Goal: Transaction & Acquisition: Purchase product/service

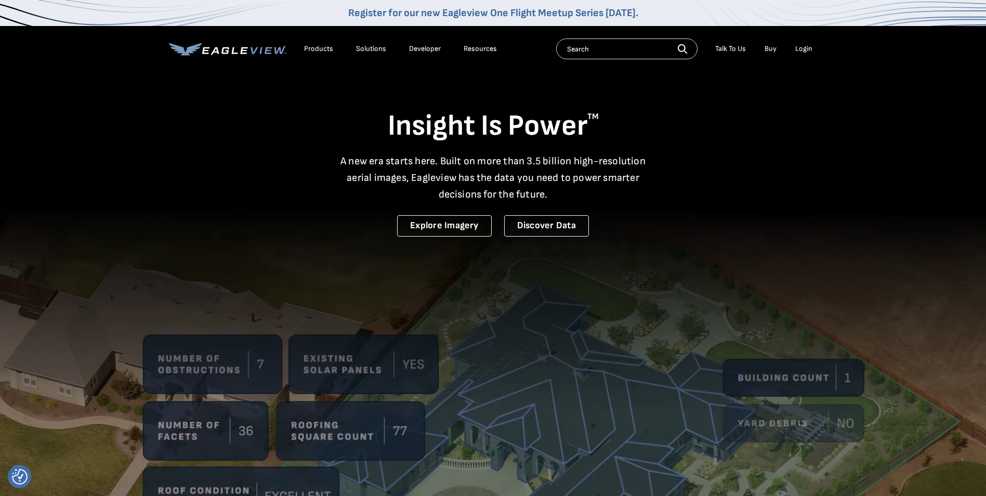
click at [805, 49] on div "Login" at bounding box center [803, 48] width 17 height 9
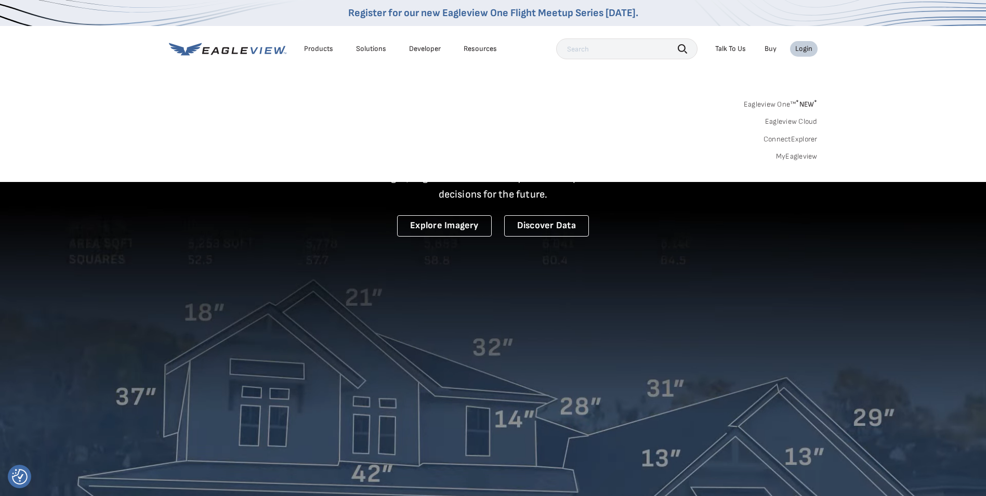
click at [792, 160] on link "MyEagleview" at bounding box center [797, 156] width 42 height 9
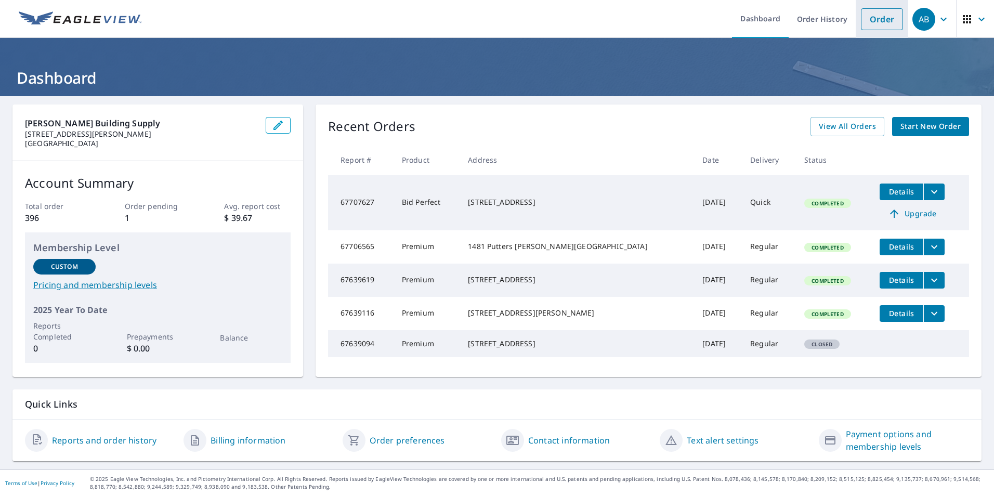
click at [867, 20] on link "Order" at bounding box center [881, 19] width 42 height 22
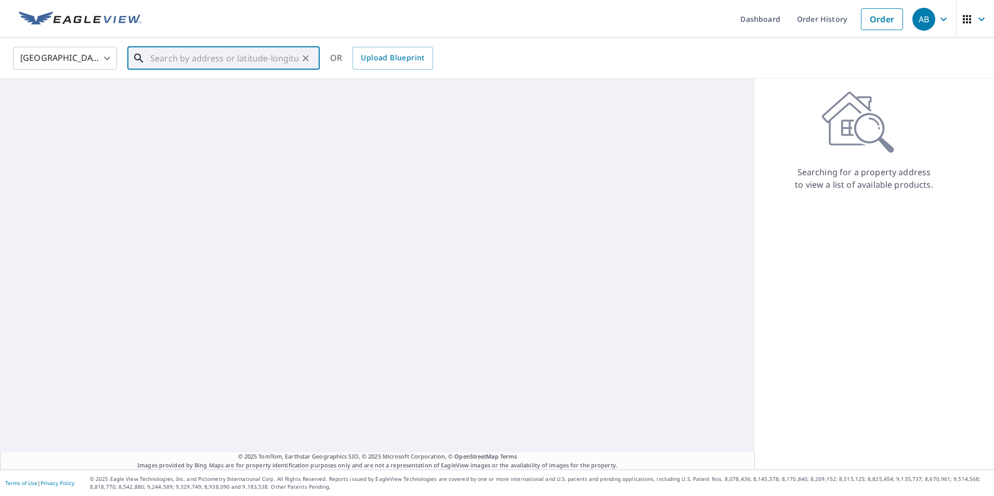
click at [228, 54] on input "text" at bounding box center [224, 58] width 148 height 29
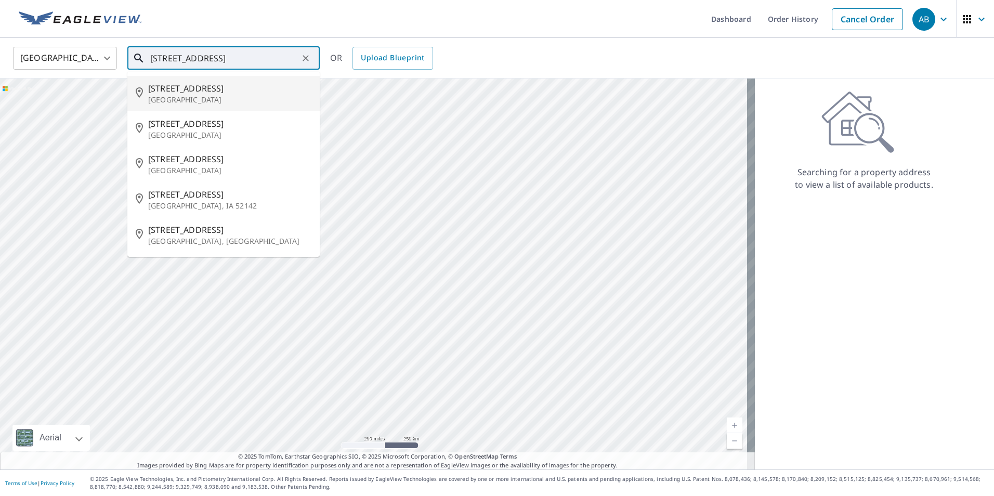
click at [210, 99] on p "Lima, OH 45805" at bounding box center [229, 100] width 163 height 10
type input "430 s Lincoln Ave Lima, OH 45805"
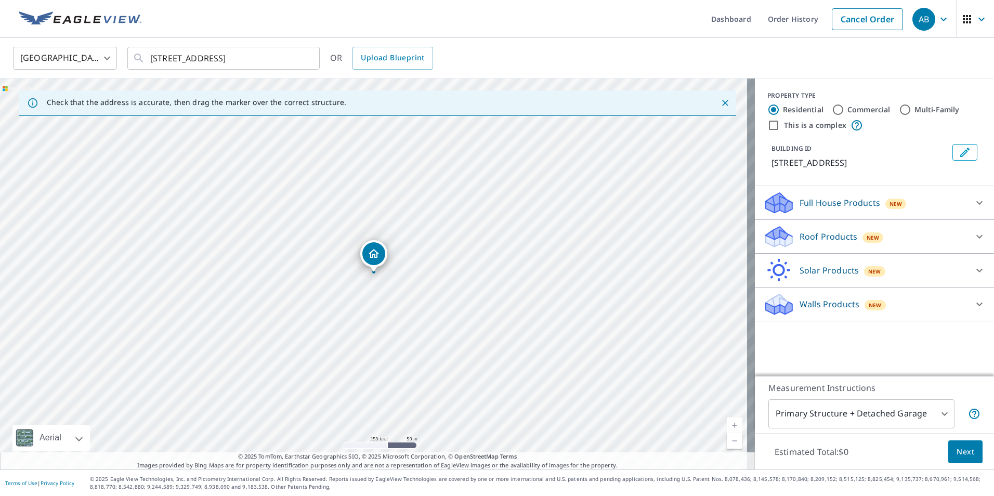
click at [973, 235] on icon at bounding box center [979, 236] width 12 height 12
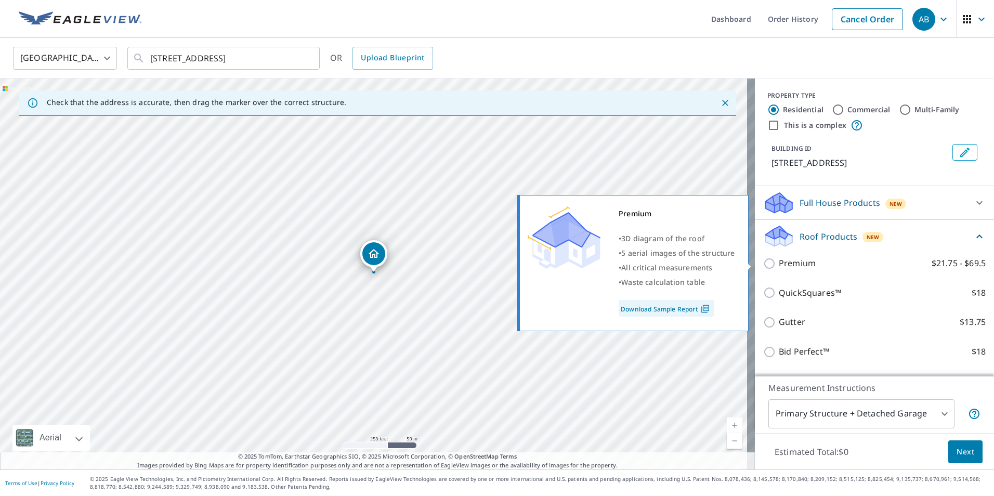
click at [763, 265] on input "Premium $21.75 - $69.5" at bounding box center [771, 263] width 16 height 12
checkbox input "true"
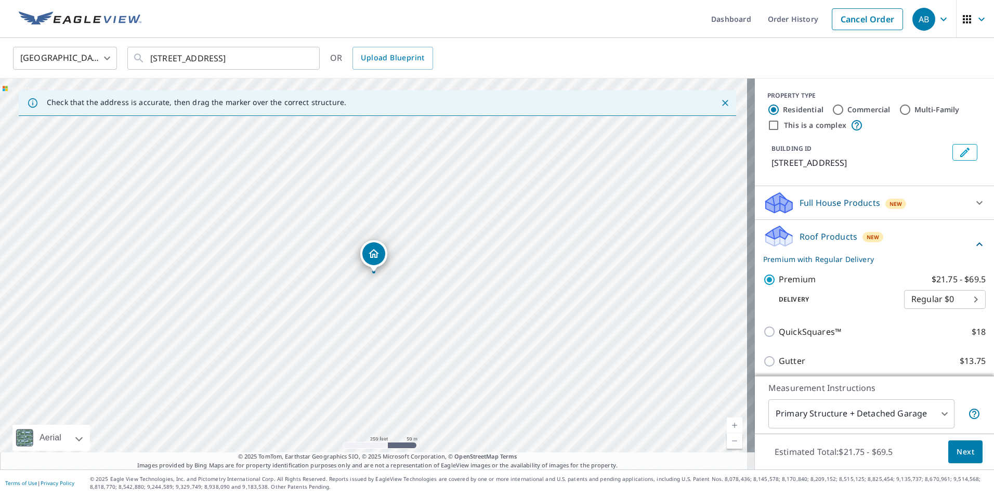
click at [960, 450] on span "Next" at bounding box center [965, 451] width 18 height 13
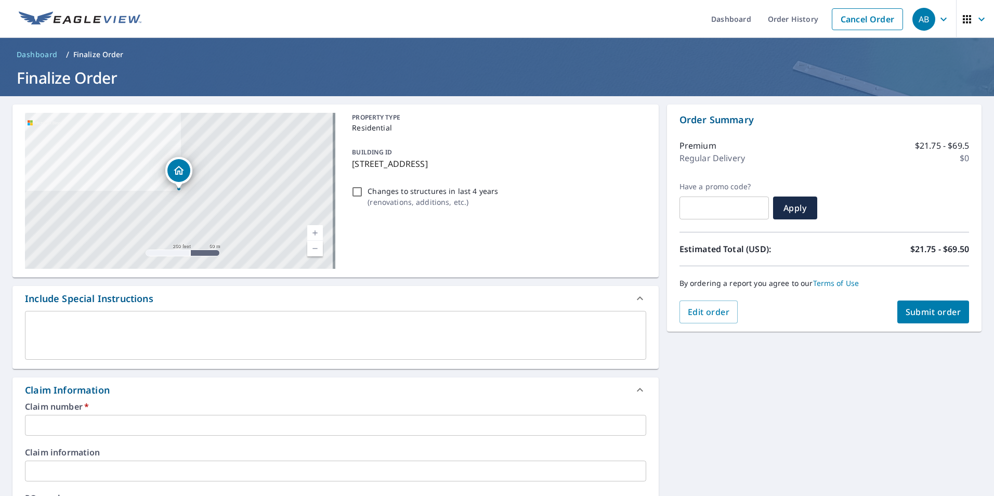
click at [352, 193] on input "Changes to structures in last 4 years ( renovations, additions, etc. )" at bounding box center [357, 192] width 12 height 12
checkbox input "true"
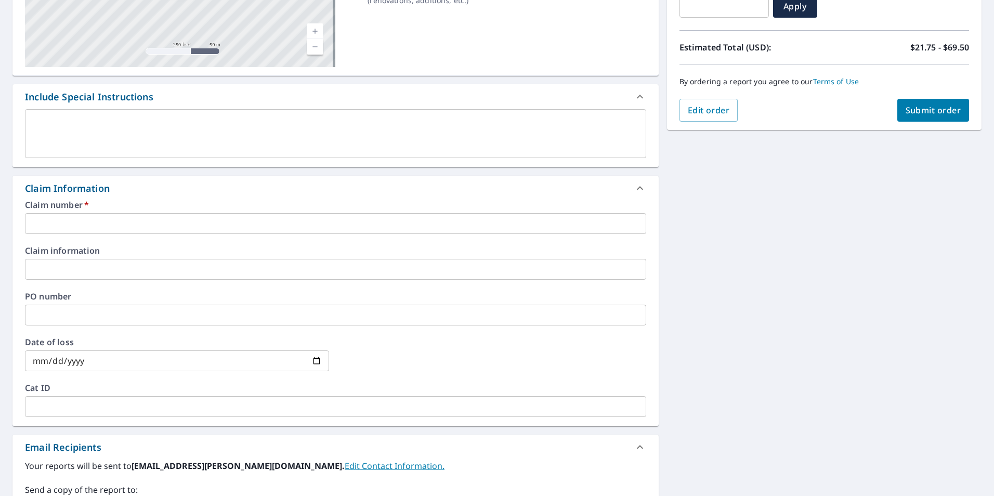
scroll to position [208, 0]
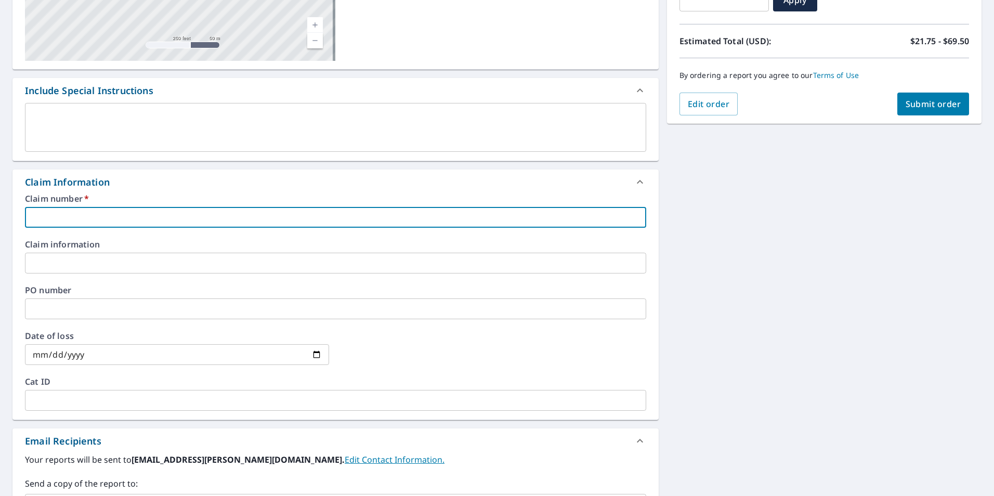
paste input "7937521"
type input "7937521"
checkbox input "true"
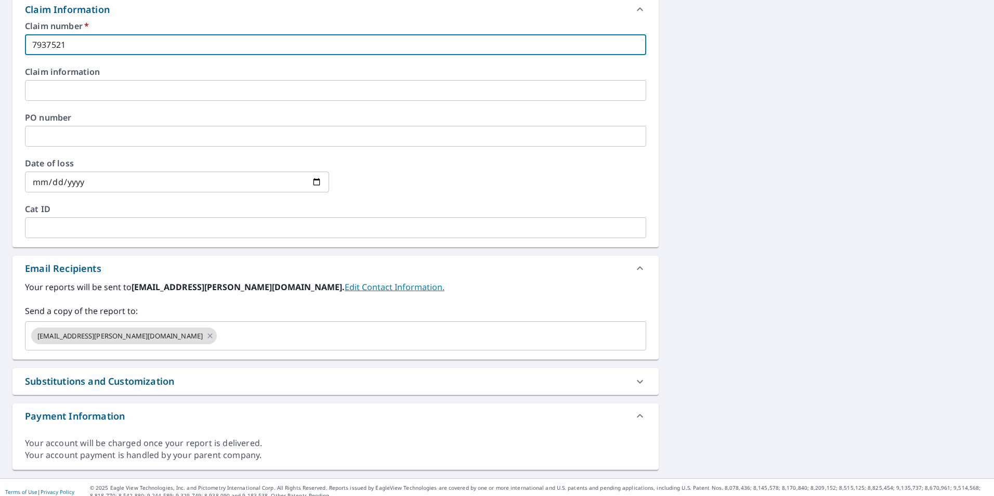
scroll to position [389, 0]
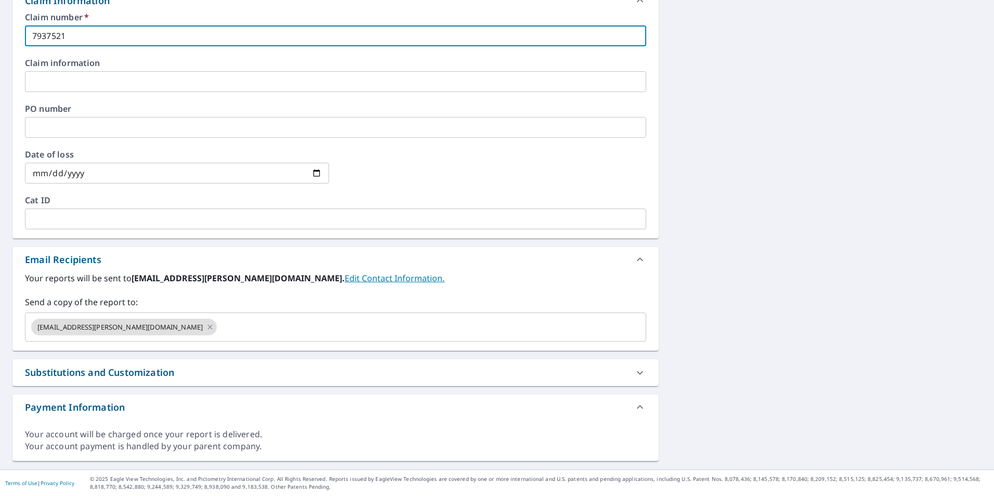
type input "7937521"
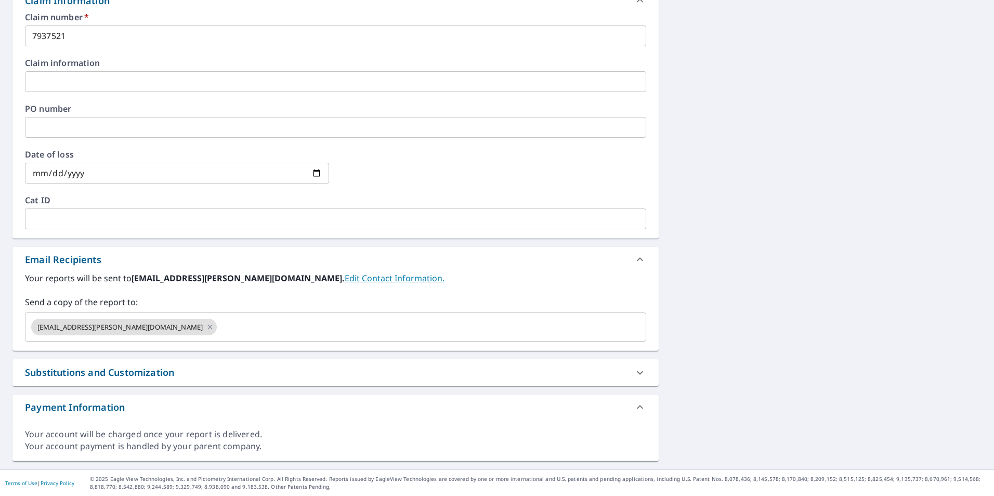
click at [151, 367] on div "Substitutions and Customization" at bounding box center [99, 372] width 149 height 14
checkbox input "true"
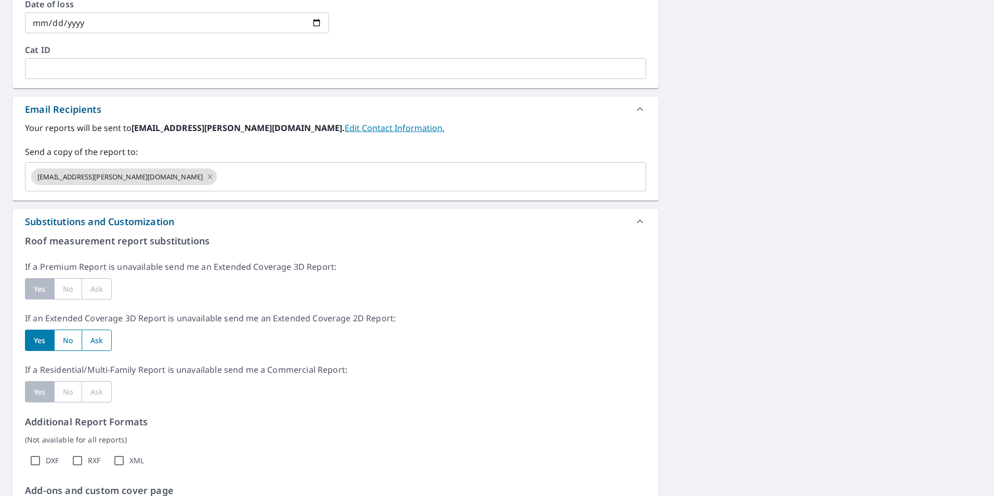
scroll to position [545, 0]
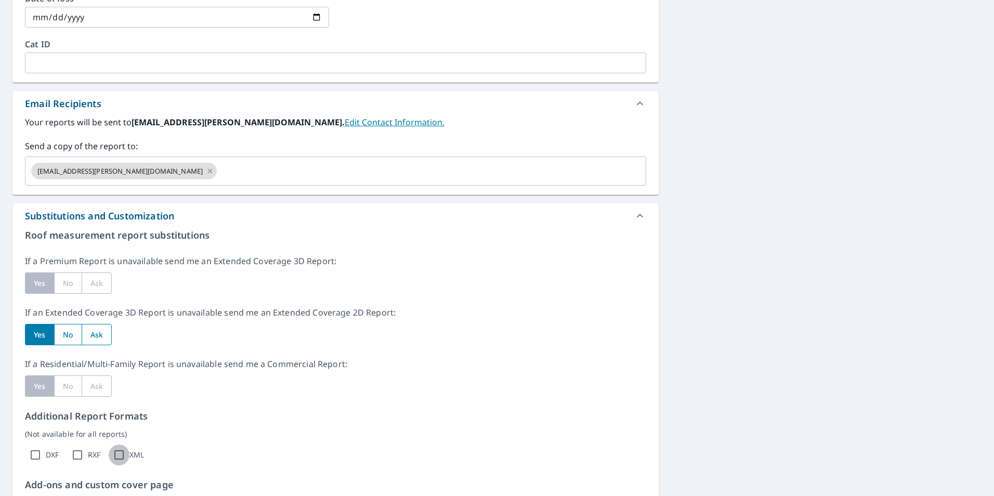
click at [121, 454] on input "XML" at bounding box center [119, 454] width 21 height 21
checkbox input "true"
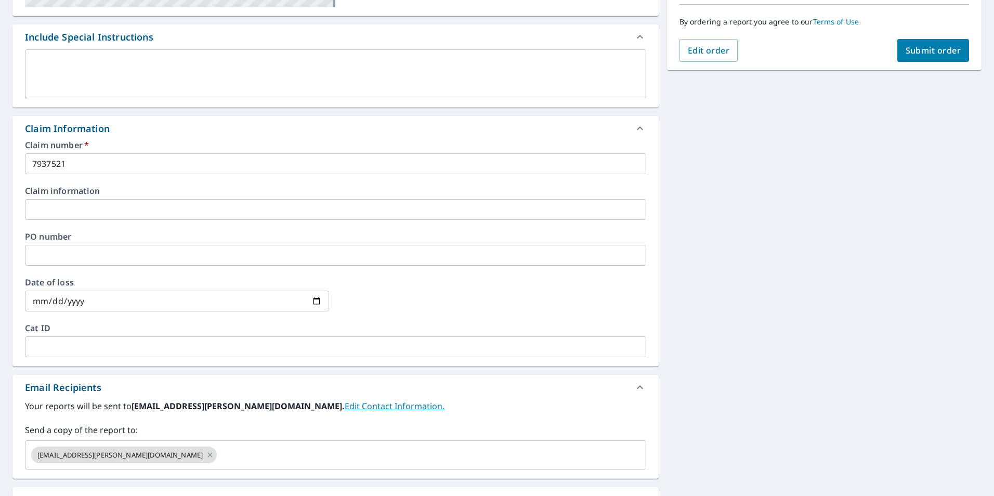
scroll to position [233, 0]
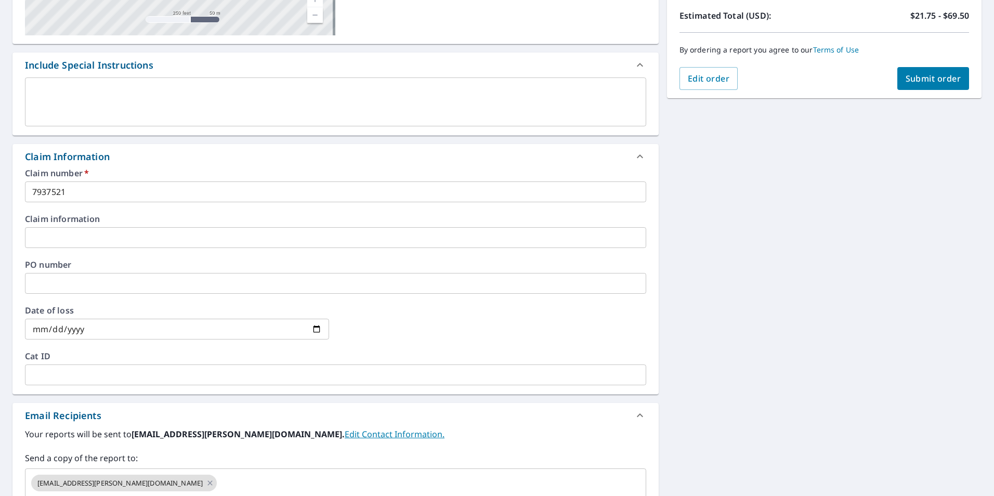
click at [922, 83] on span "Submit order" at bounding box center [933, 78] width 56 height 11
checkbox input "true"
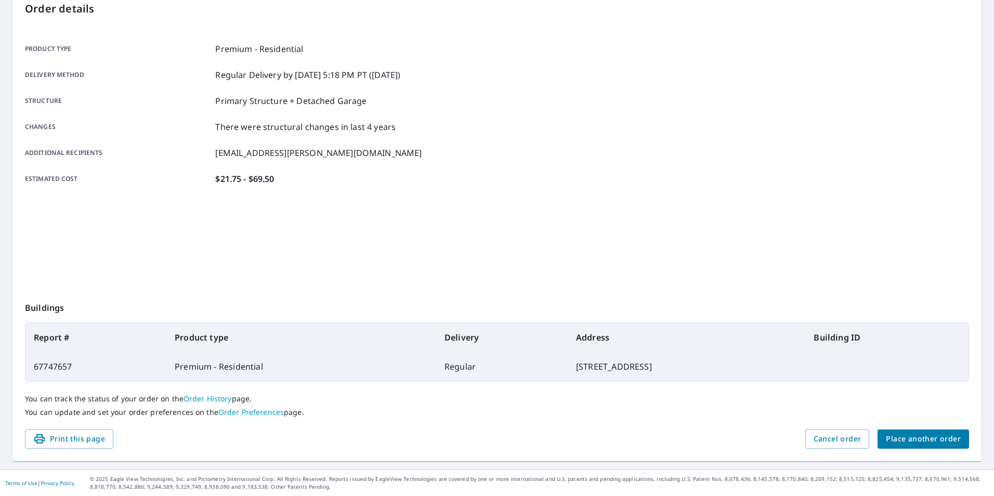
scroll to position [116, 0]
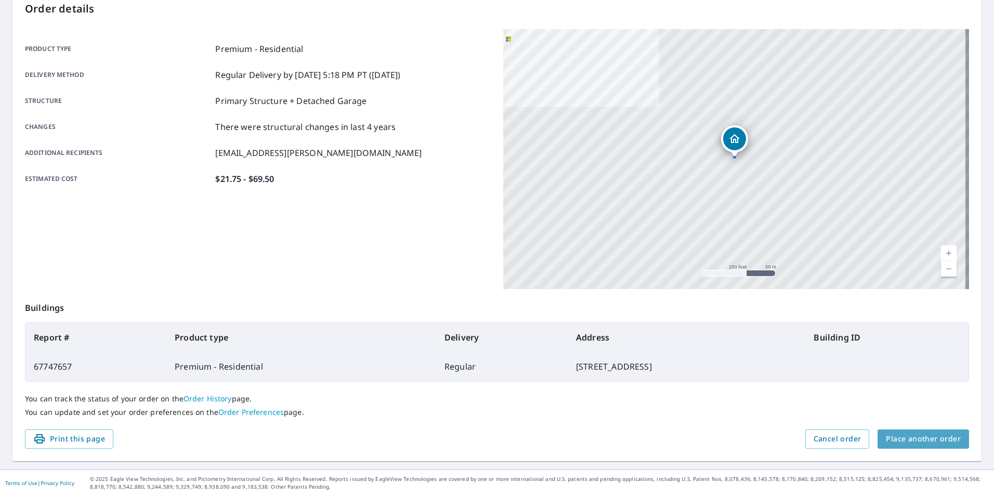
click at [935, 443] on span "Place another order" at bounding box center [922, 438] width 75 height 13
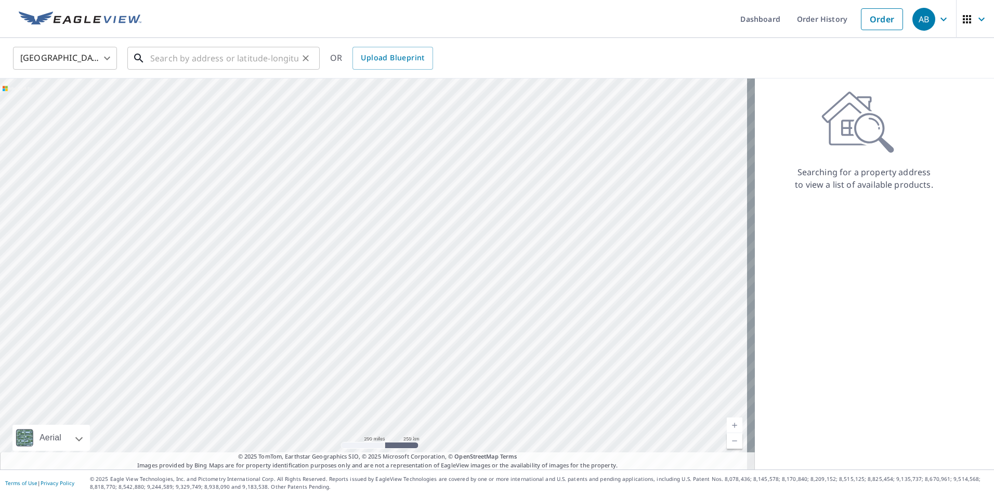
drag, startPoint x: 935, startPoint y: 443, endPoint x: 180, endPoint y: 59, distance: 846.8
click at [180, 58] on input "text" at bounding box center [224, 58] width 148 height 29
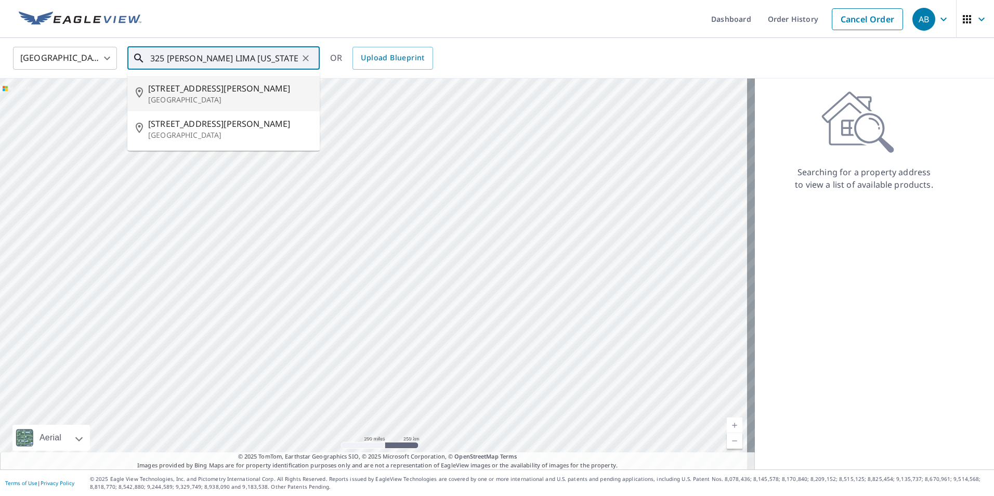
click at [195, 92] on span "325 S Metcalf St" at bounding box center [229, 88] width 163 height 12
type input "325 S Metcalf St Lima, OH 45801"
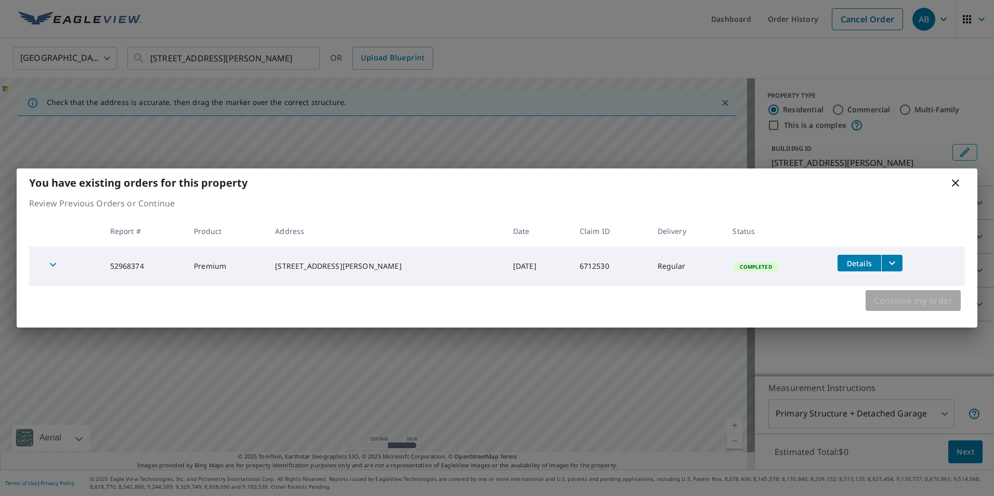
click at [915, 301] on span "Continue my order" at bounding box center [912, 300] width 78 height 15
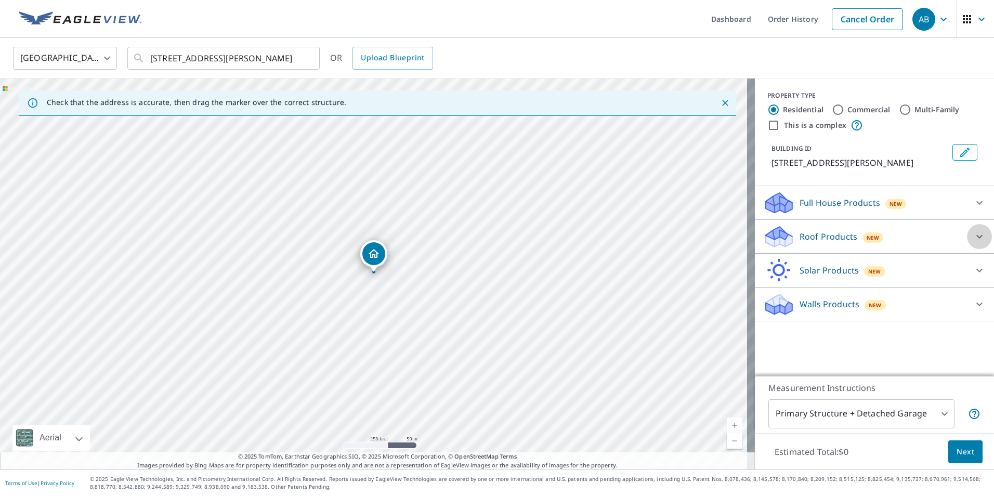
click at [976, 236] on icon at bounding box center [979, 237] width 6 height 4
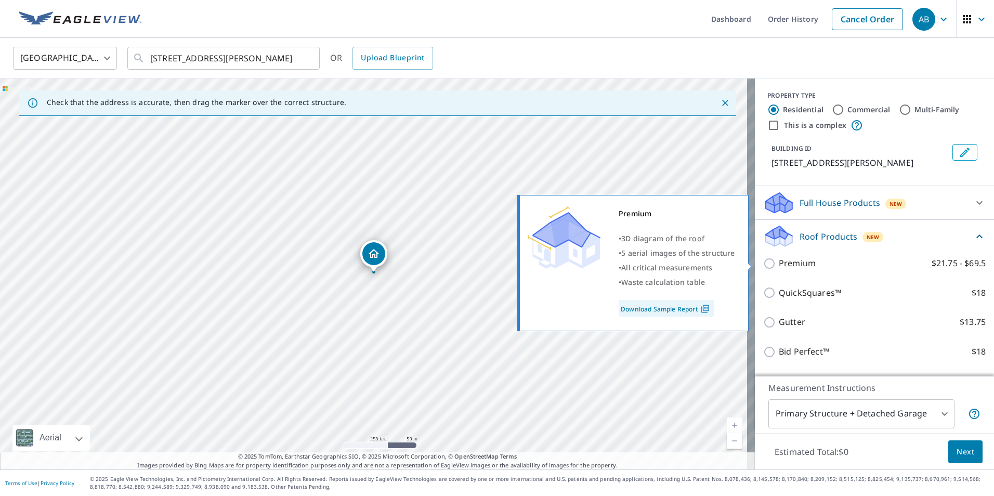
click at [763, 264] on input "Premium $21.75 - $69.5" at bounding box center [771, 263] width 16 height 12
checkbox input "true"
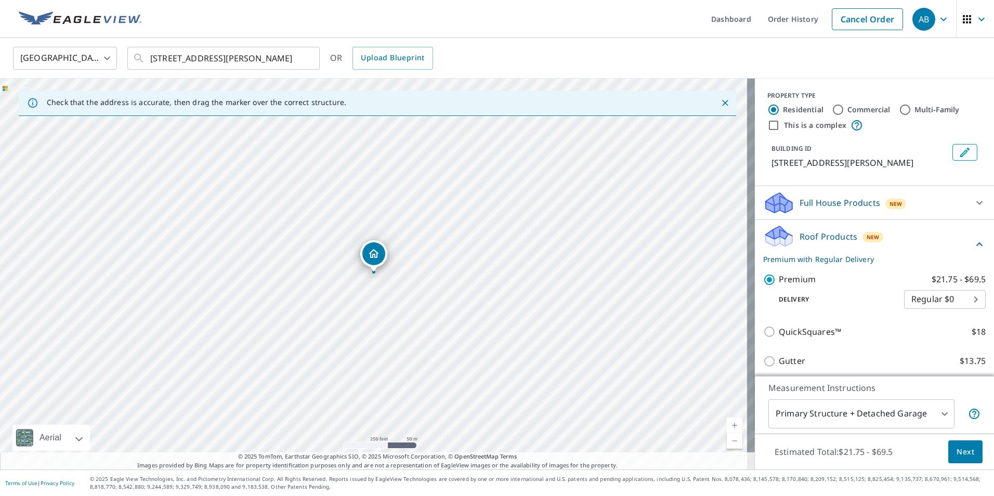
click at [961, 450] on span "Next" at bounding box center [965, 451] width 18 height 13
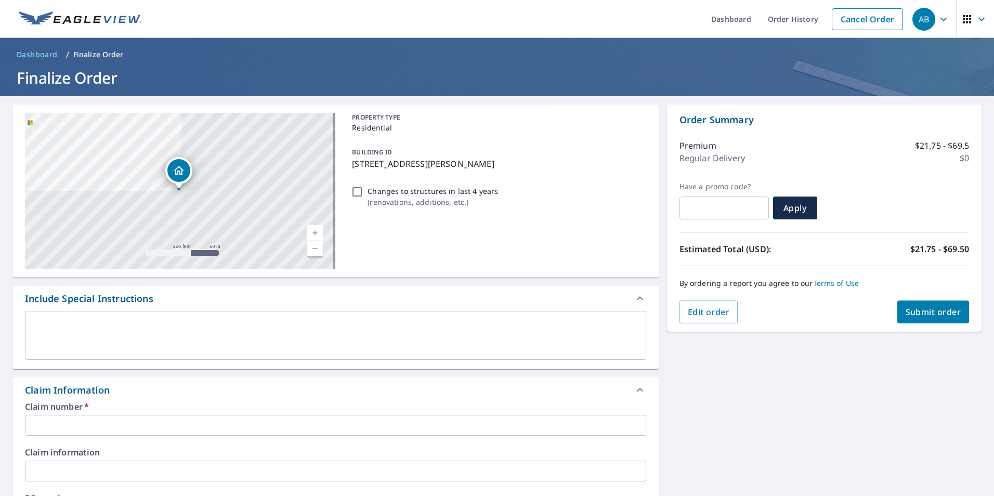
click at [353, 191] on input "Changes to structures in last 4 years ( renovations, additions, etc. )" at bounding box center [357, 192] width 12 height 12
checkbox input "true"
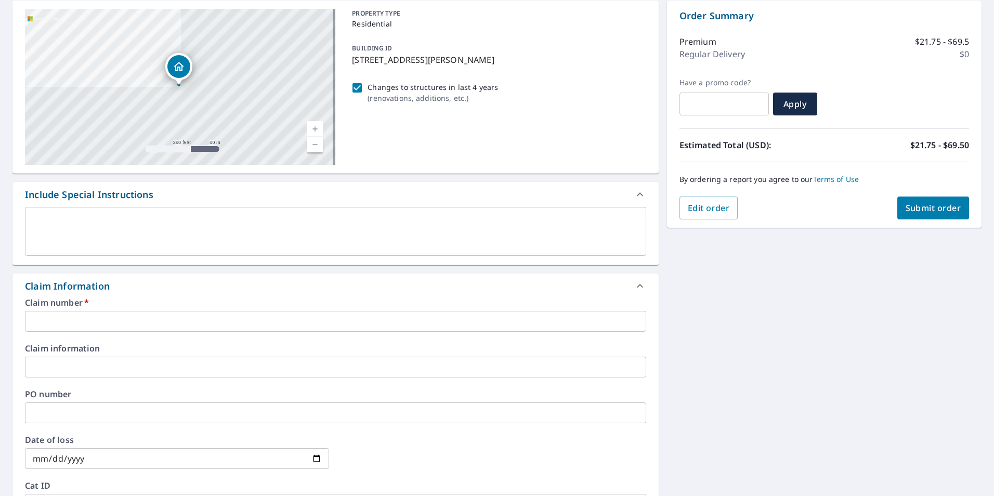
click at [103, 320] on input "text" at bounding box center [335, 321] width 621 height 21
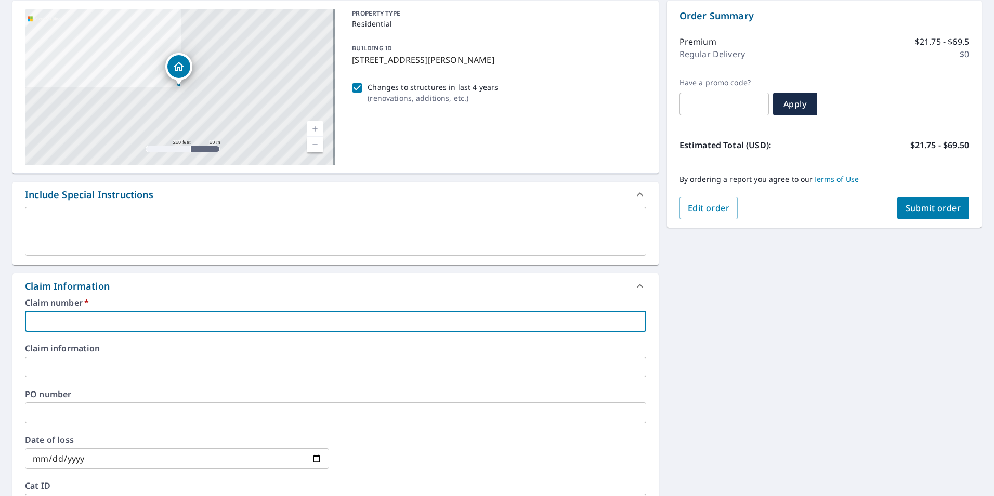
paste input "7937536"
type input "7937536"
checkbox input "true"
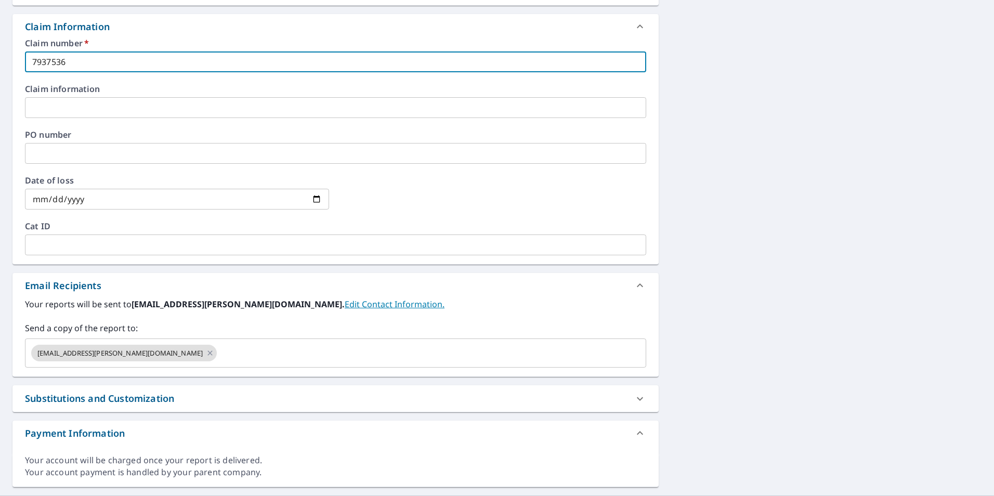
scroll to position [364, 0]
type input "7937536"
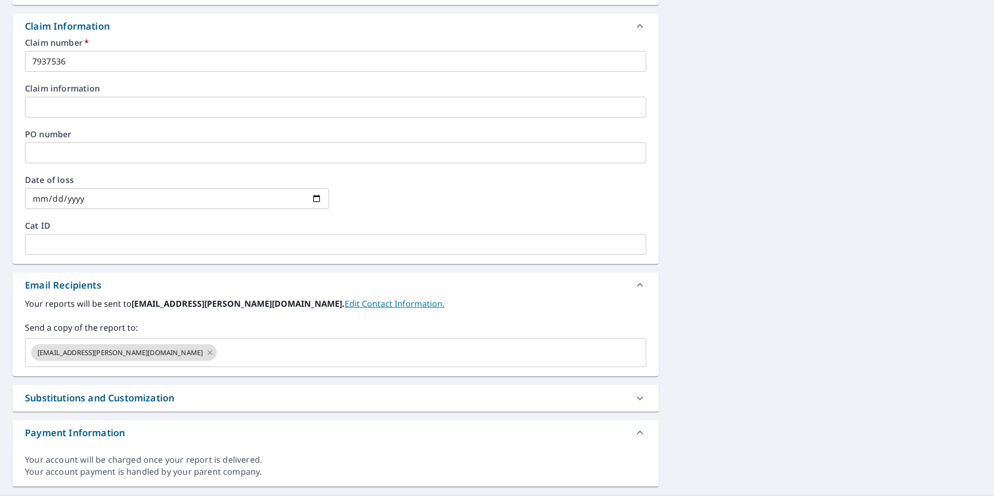
click at [114, 401] on div "Substitutions and Customization" at bounding box center [99, 398] width 149 height 14
checkbox input "true"
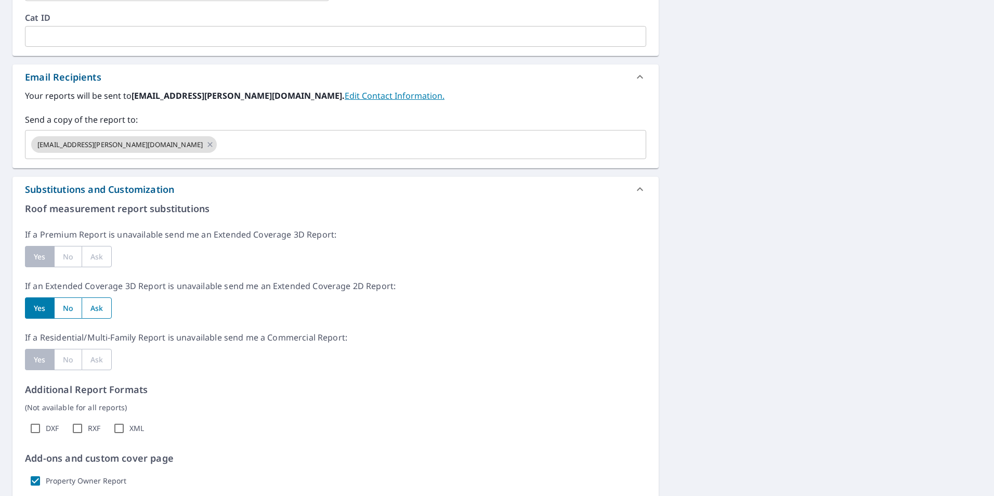
scroll to position [624, 0]
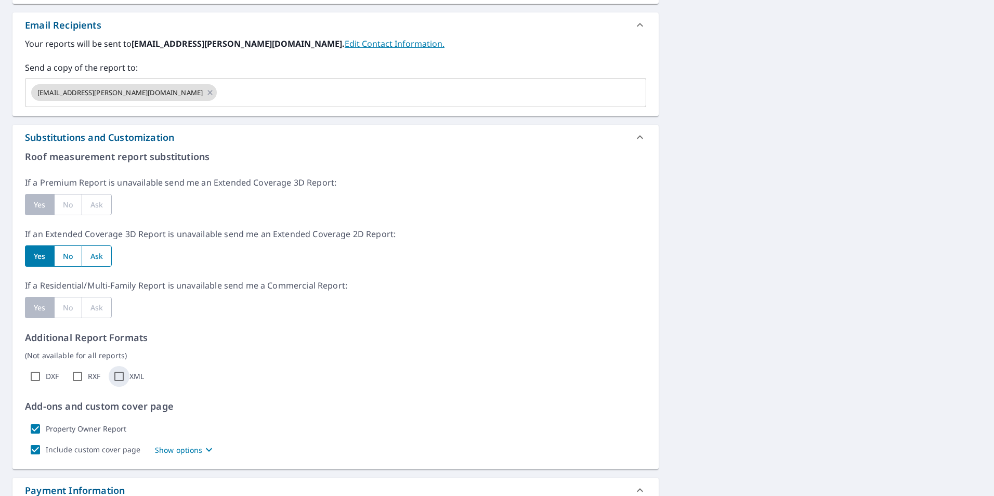
click at [115, 379] on input "XML" at bounding box center [119, 376] width 21 height 21
checkbox input "true"
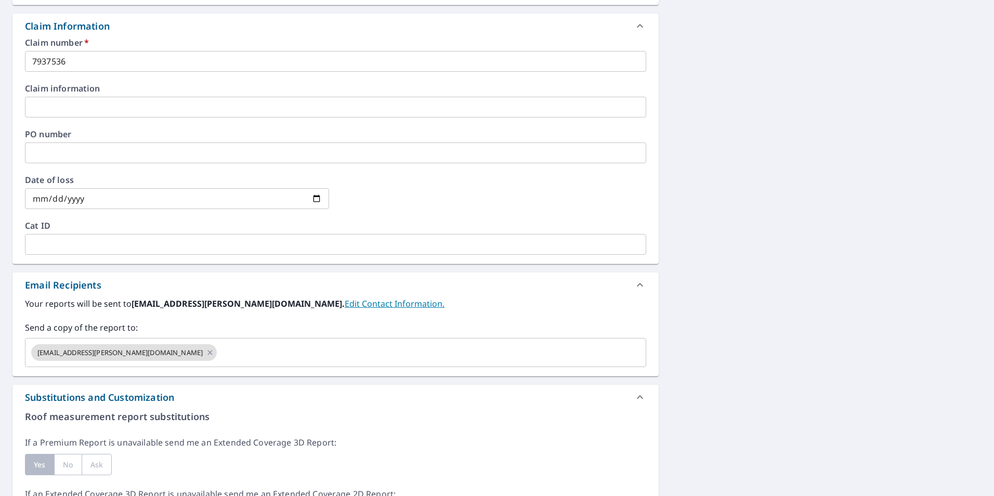
scroll to position [104, 0]
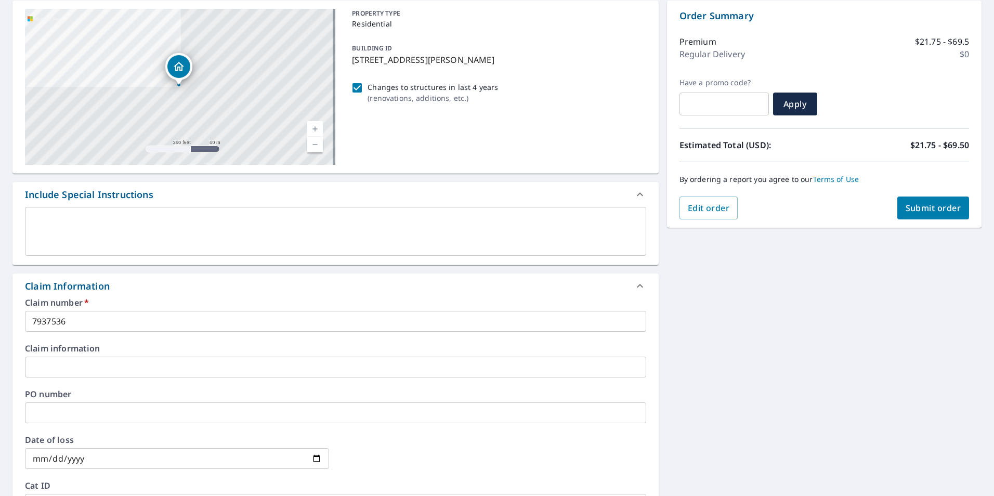
click at [934, 209] on span "Submit order" at bounding box center [933, 207] width 56 height 11
checkbox input "true"
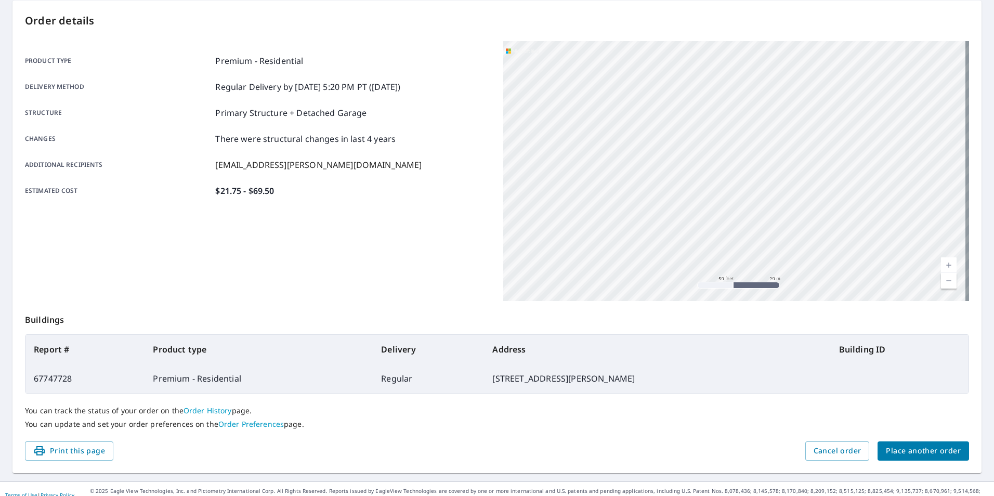
click at [912, 446] on span "Place another order" at bounding box center [922, 450] width 75 height 13
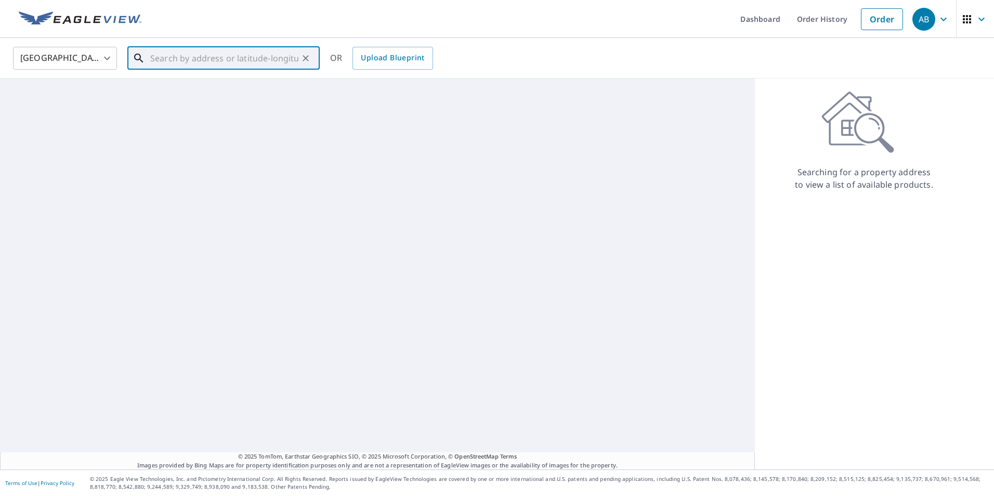
click at [228, 65] on input "text" at bounding box center [224, 58] width 148 height 29
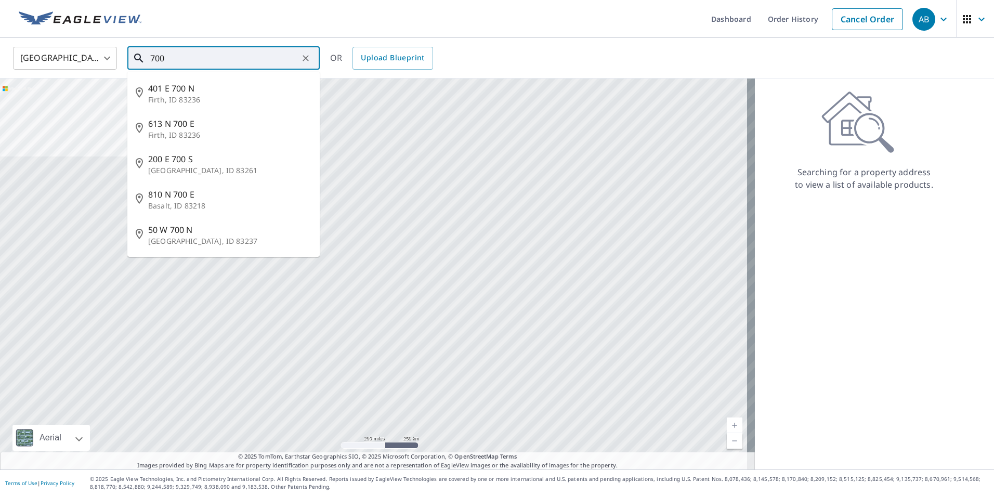
click at [202, 61] on input "700" at bounding box center [224, 58] width 148 height 29
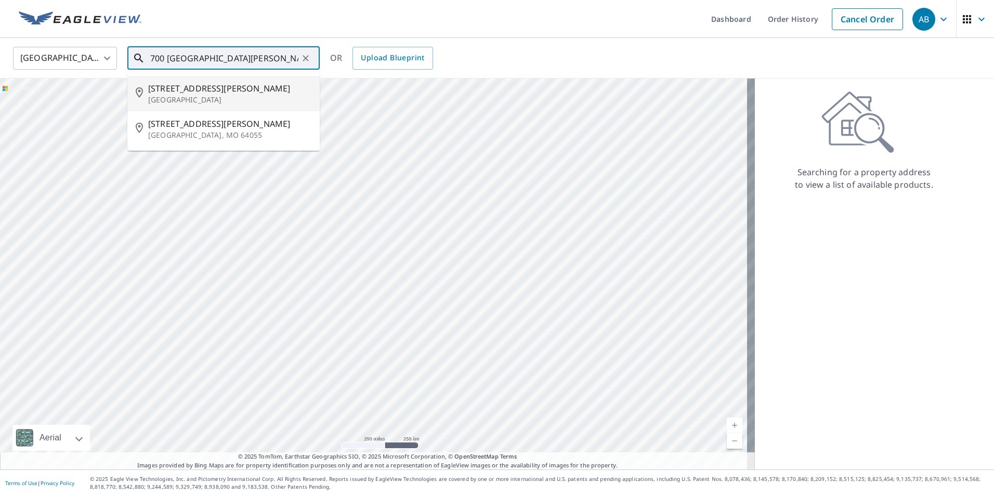
click at [190, 95] on p "Lima, OH 45804" at bounding box center [229, 100] width 163 height 10
type input "700 E Albert St Lima, OH 45804"
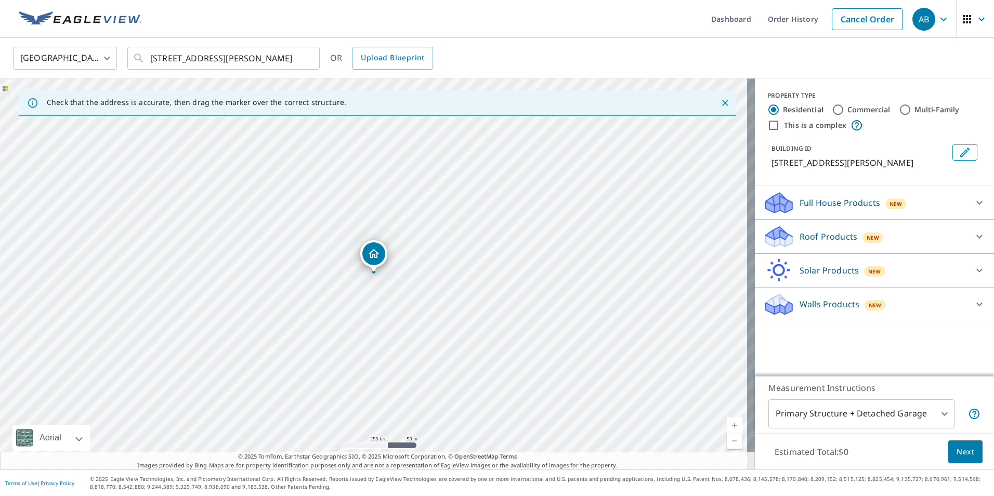
click at [973, 235] on icon at bounding box center [979, 236] width 12 height 12
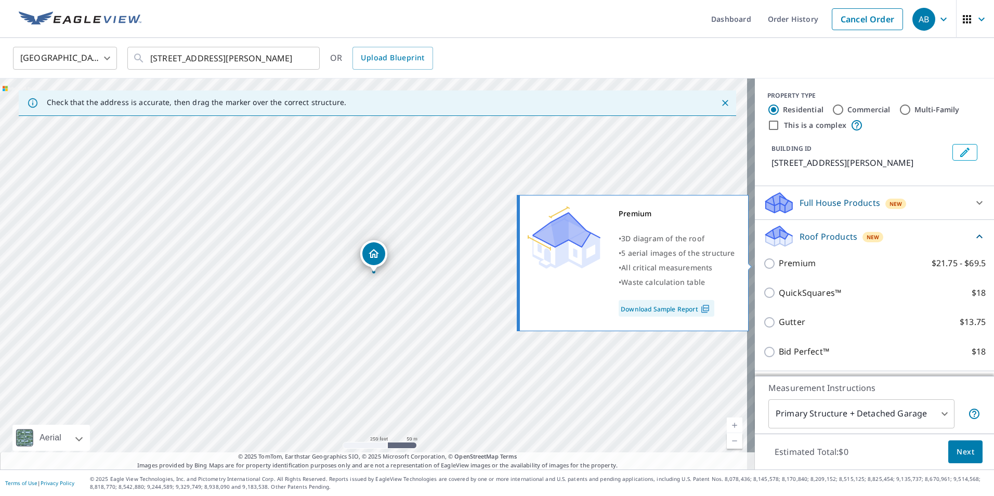
click at [764, 265] on input "Premium $21.75 - $69.5" at bounding box center [771, 263] width 16 height 12
checkbox input "true"
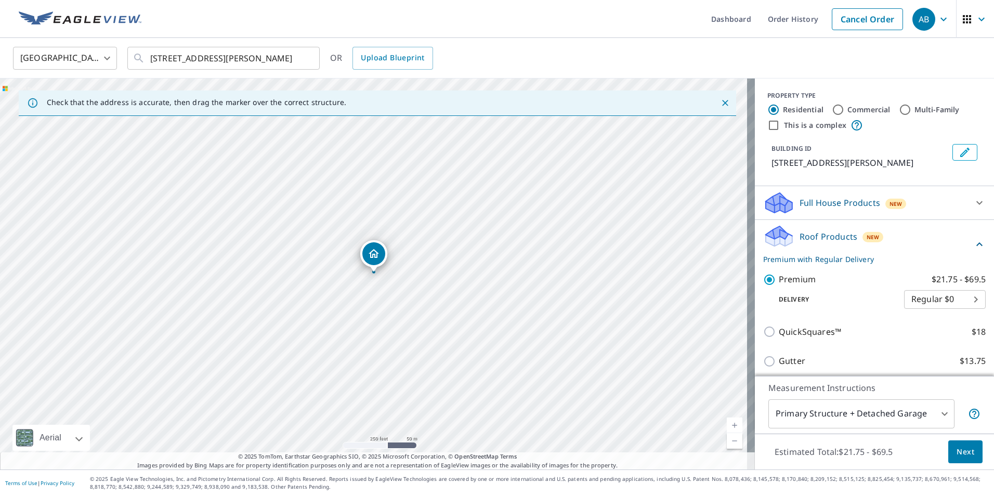
click at [956, 452] on span "Next" at bounding box center [965, 451] width 18 height 13
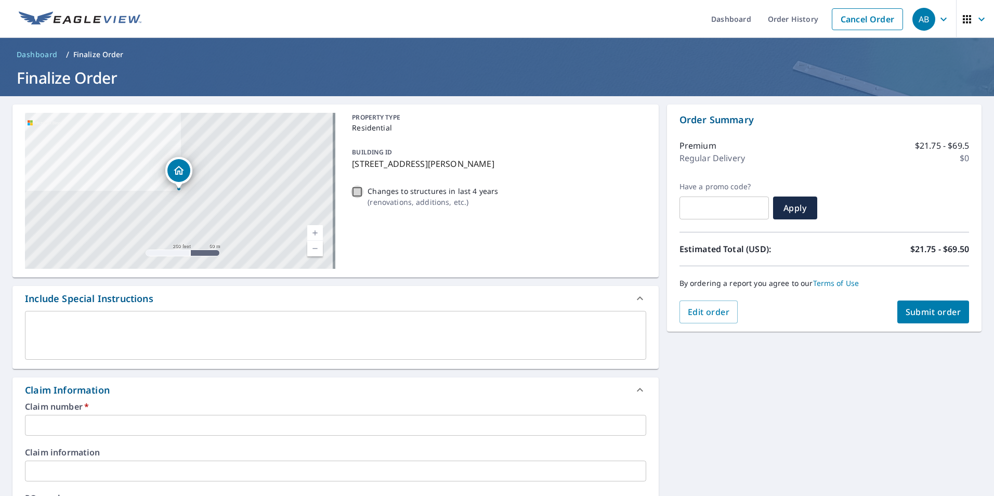
click at [354, 190] on input "Changes to structures in last 4 years ( renovations, additions, etc. )" at bounding box center [357, 192] width 12 height 12
checkbox input "true"
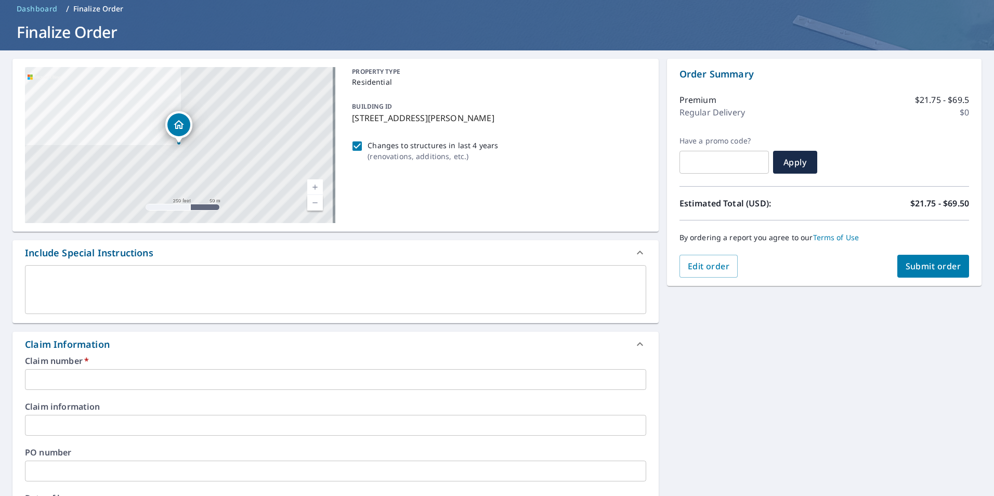
scroll to position [208, 0]
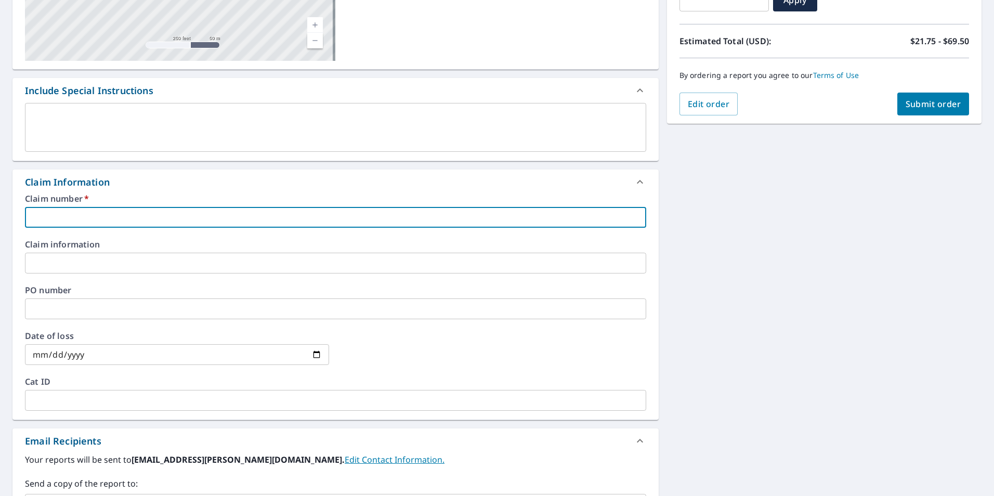
click at [51, 209] on input "text" at bounding box center [335, 217] width 621 height 21
paste input "7937642"
type input "7937642"
checkbox input "true"
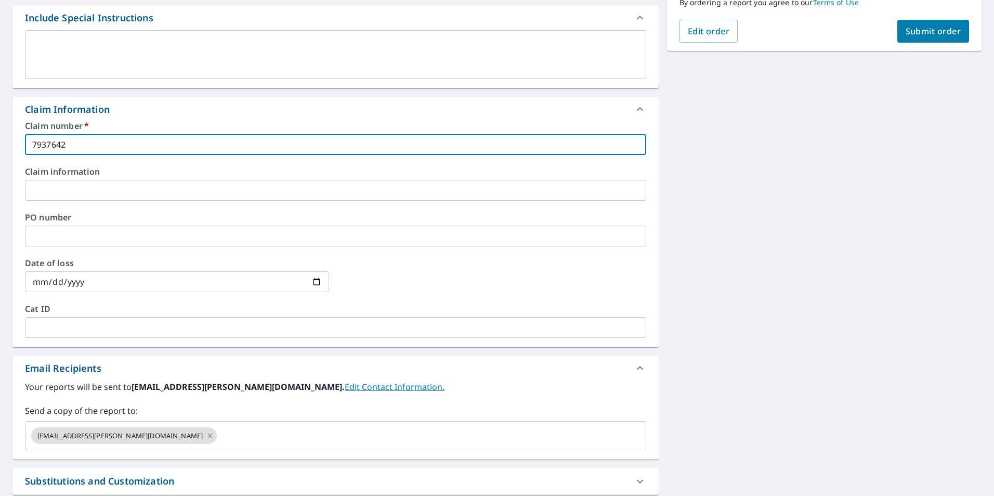
scroll to position [389, 0]
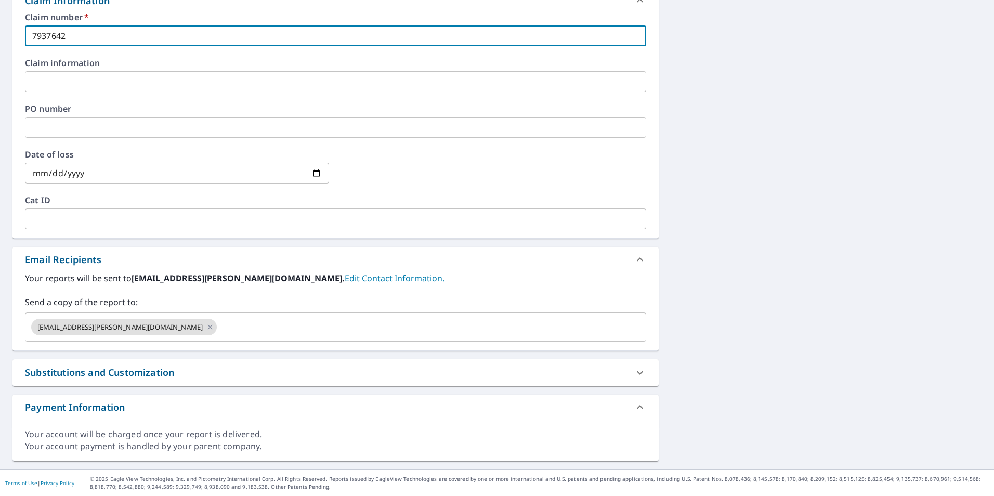
type input "7937642"
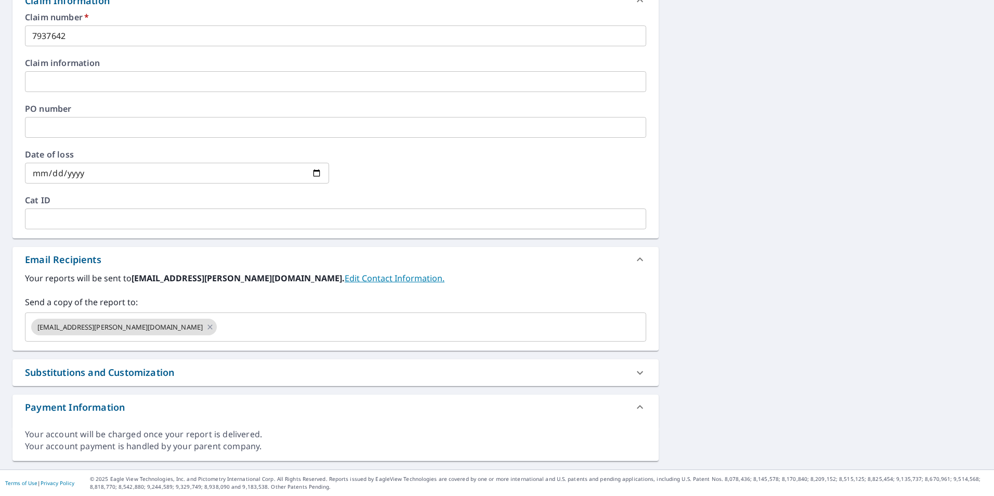
click at [147, 373] on div "Substitutions and Customization" at bounding box center [99, 372] width 149 height 14
checkbox input "true"
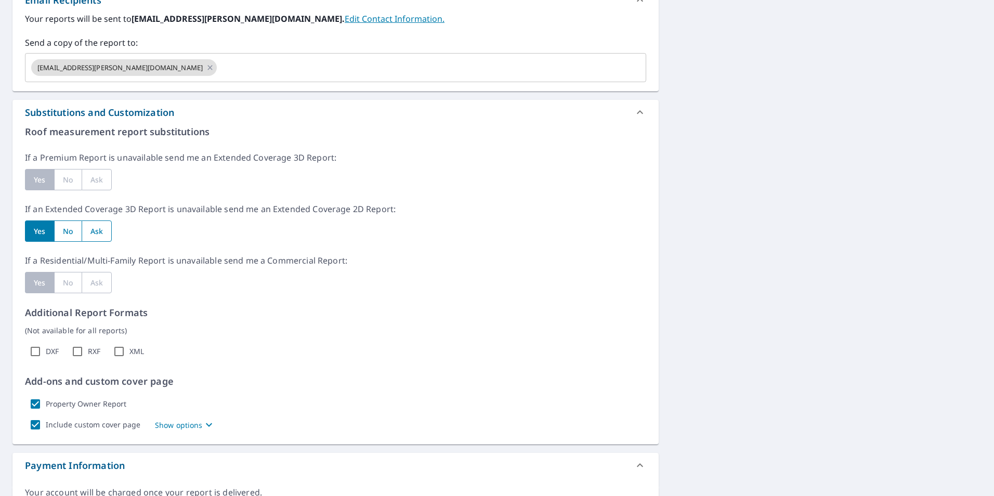
scroll to position [649, 0]
click at [121, 349] on input "XML" at bounding box center [119, 350] width 21 height 21
checkbox input "true"
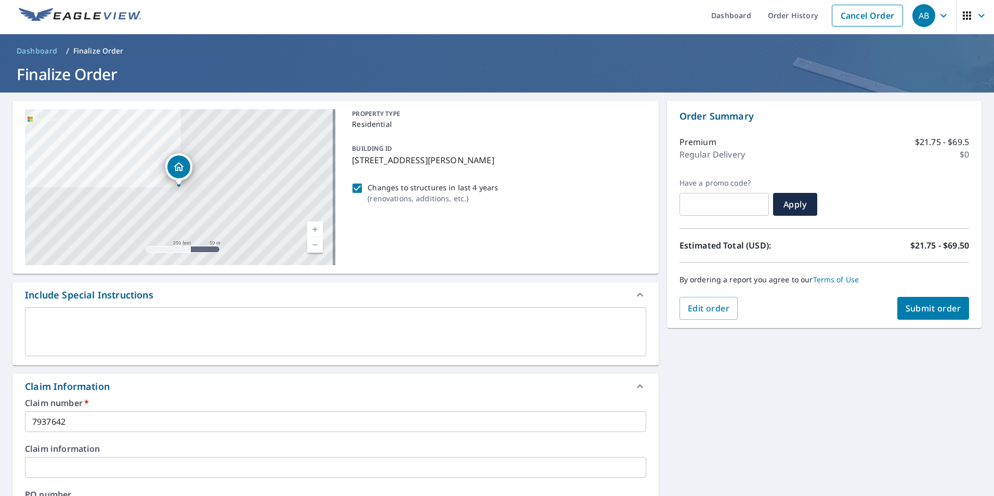
scroll to position [0, 0]
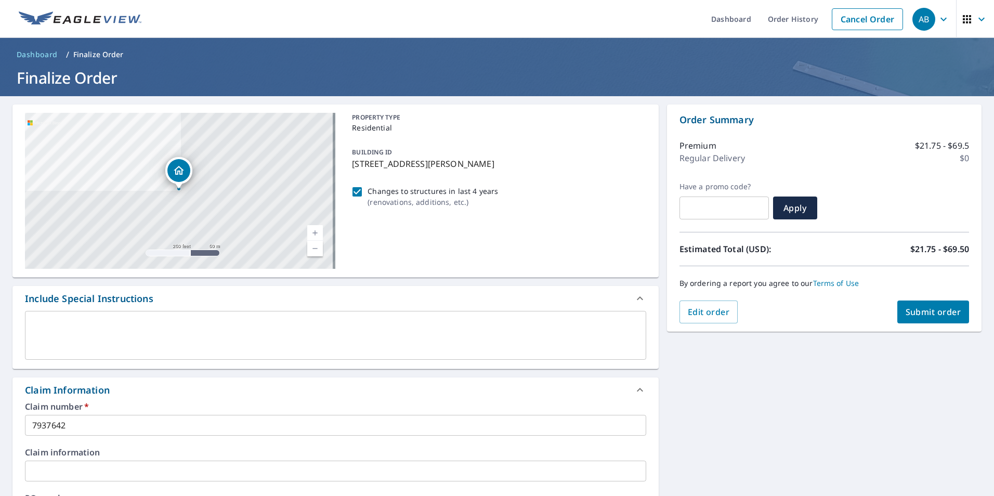
click at [936, 317] on span "Submit order" at bounding box center [933, 311] width 56 height 11
checkbox input "true"
